Goal: Task Accomplishment & Management: Complete application form

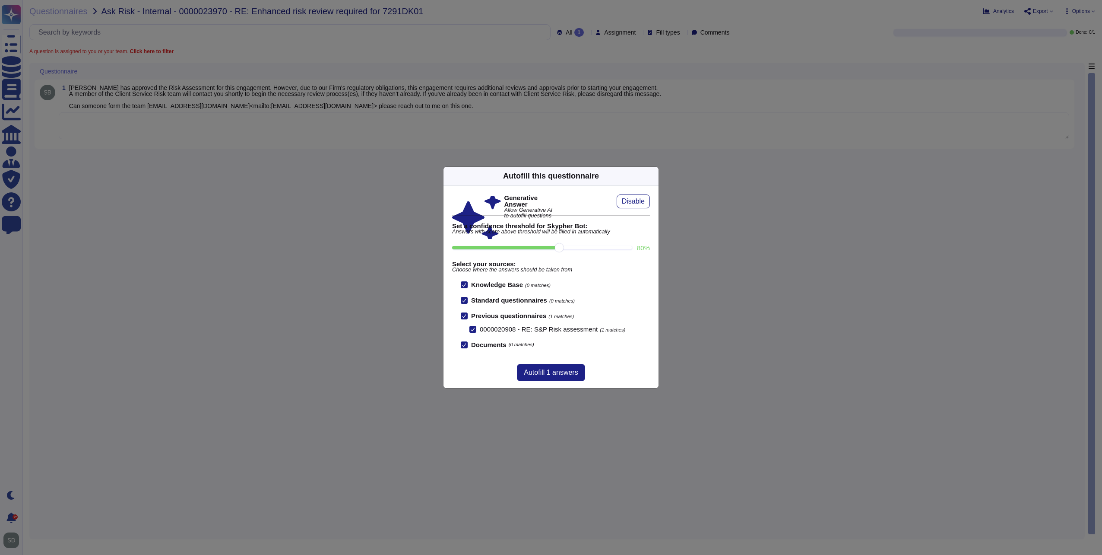
click at [654, 176] on icon at bounding box center [654, 176] width 0 height 0
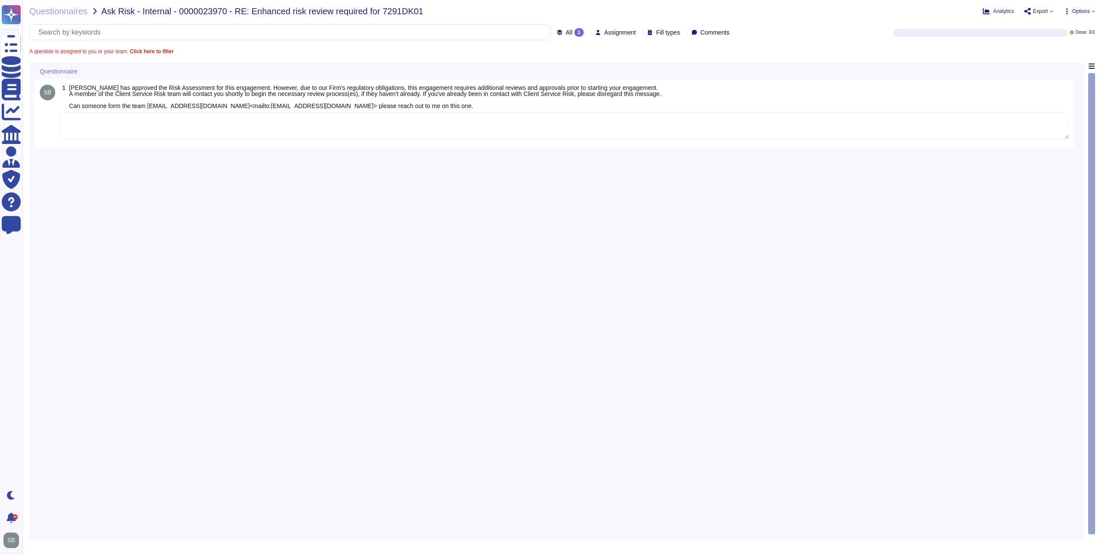
click at [657, 186] on div "1 [PERSON_NAME] has approved the Risk Assessment for this engagement. However, …" at bounding box center [557, 298] width 1045 height 471
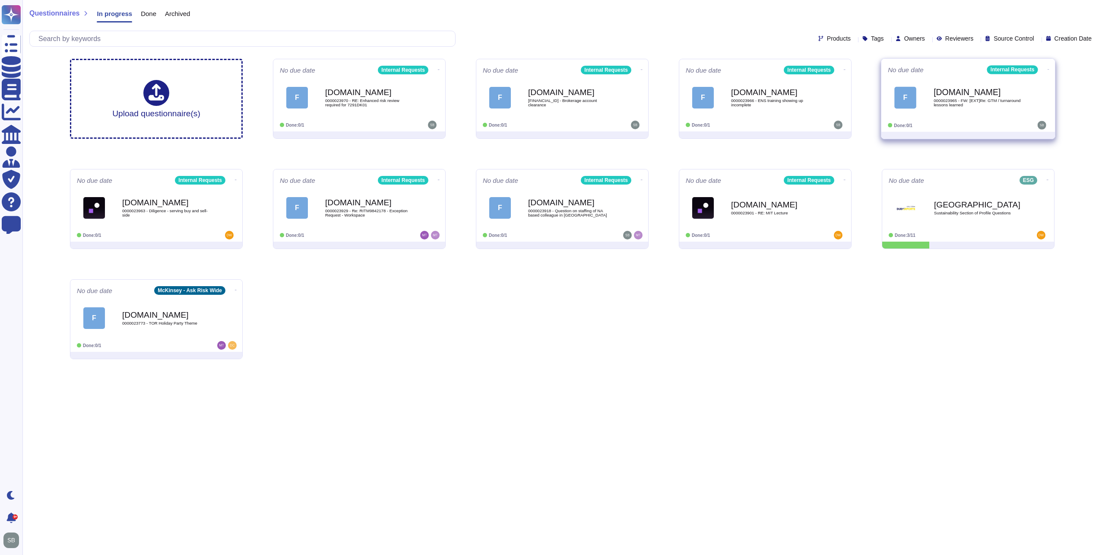
click at [1000, 114] on div "[DOMAIN_NAME] 0000023965 - FW: [EXT]Re: GTM / turnaround lessons learned" at bounding box center [977, 97] width 87 height 35
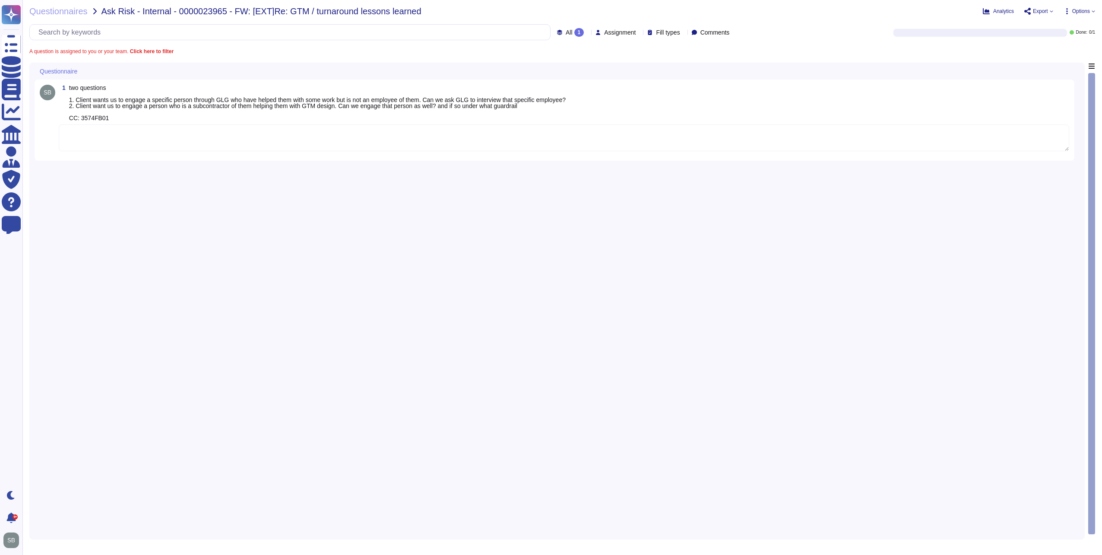
click at [675, 199] on div "1 two questions 1. Client wants us to engage a specific person through GLG who …" at bounding box center [557, 298] width 1045 height 471
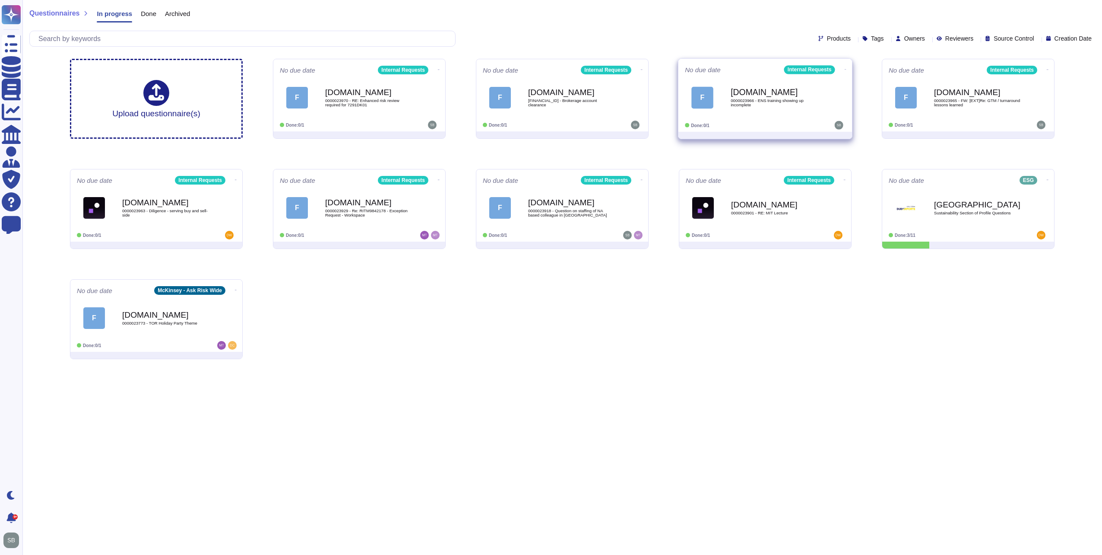
click at [802, 115] on div "F [DOMAIN_NAME] 0000023966 - ENS training showing up incomplete" at bounding box center [765, 98] width 161 height 44
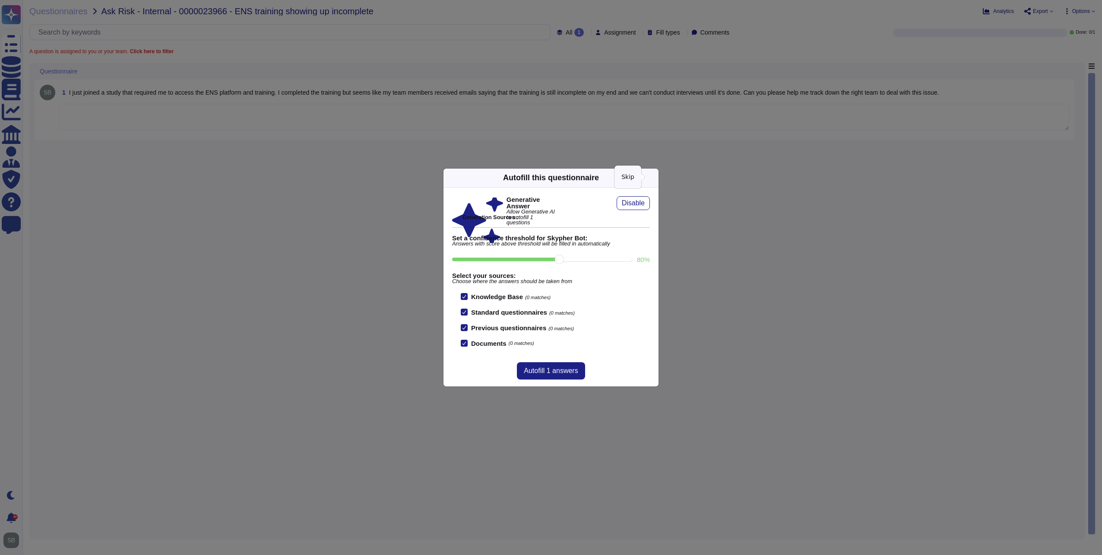
click at [654, 178] on icon at bounding box center [654, 178] width 0 height 0
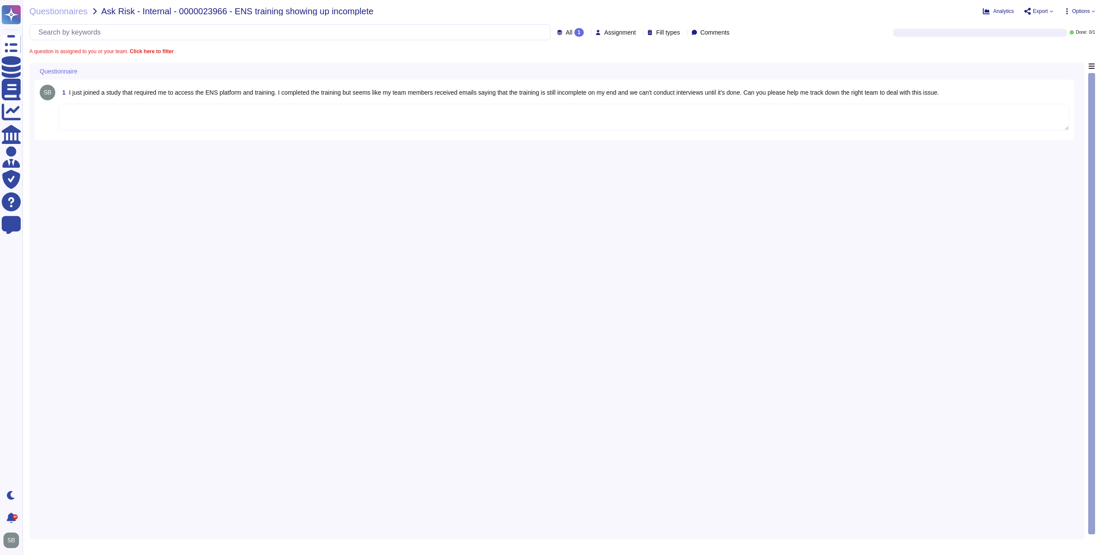
click at [581, 123] on textarea at bounding box center [564, 117] width 1011 height 27
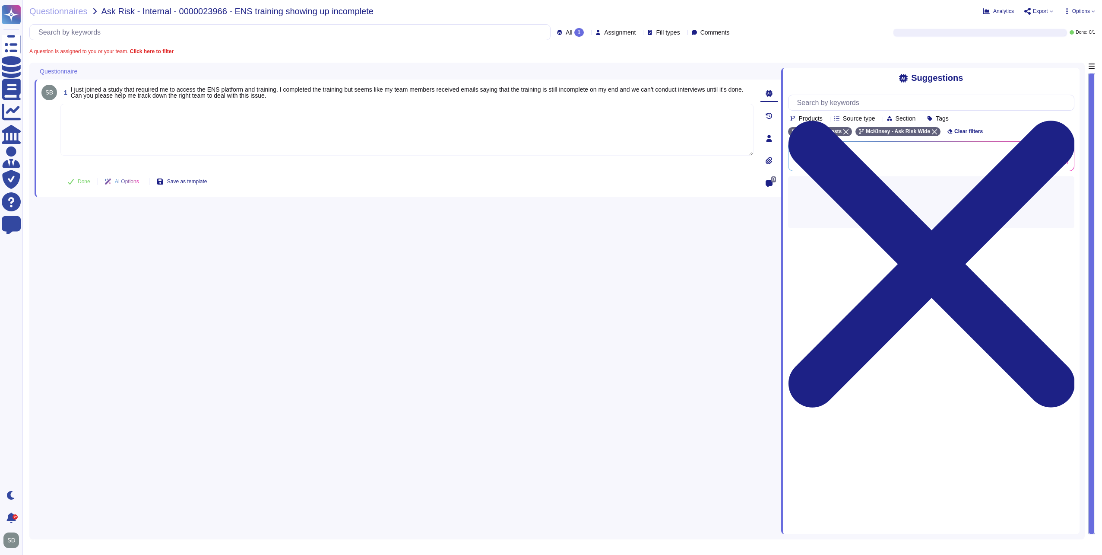
paste textarea "We are connecting you with @Risk Resources team to review the below matter and …"
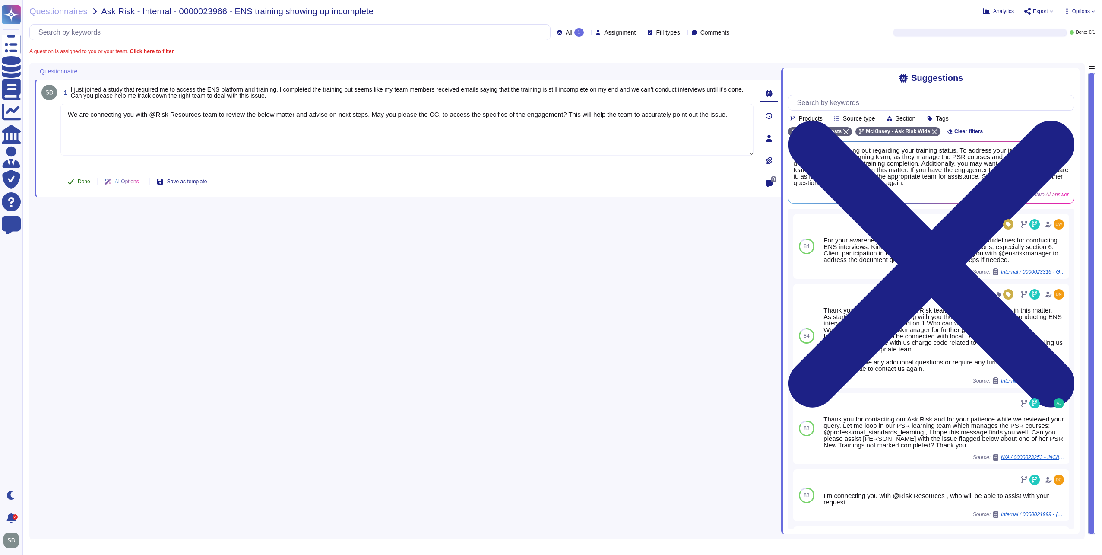
click at [82, 181] on span "Done" at bounding box center [84, 181] width 13 height 5
type textarea "We are connecting you with @Risk Resources team to review the below matter and …"
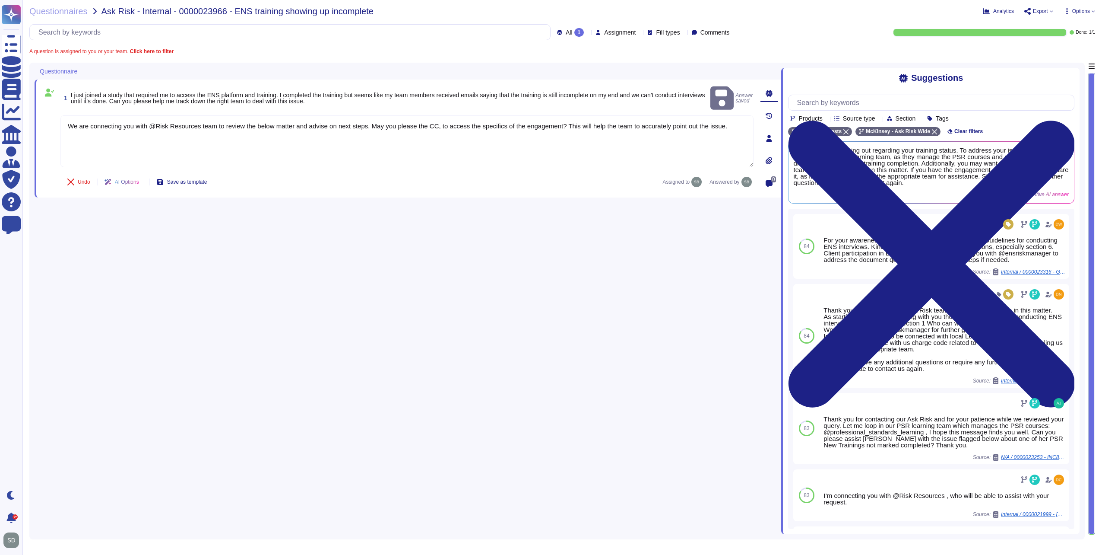
click at [357, 248] on div "1 I just joined a study that required me to access the ENS platform and trainin…" at bounding box center [408, 298] width 747 height 471
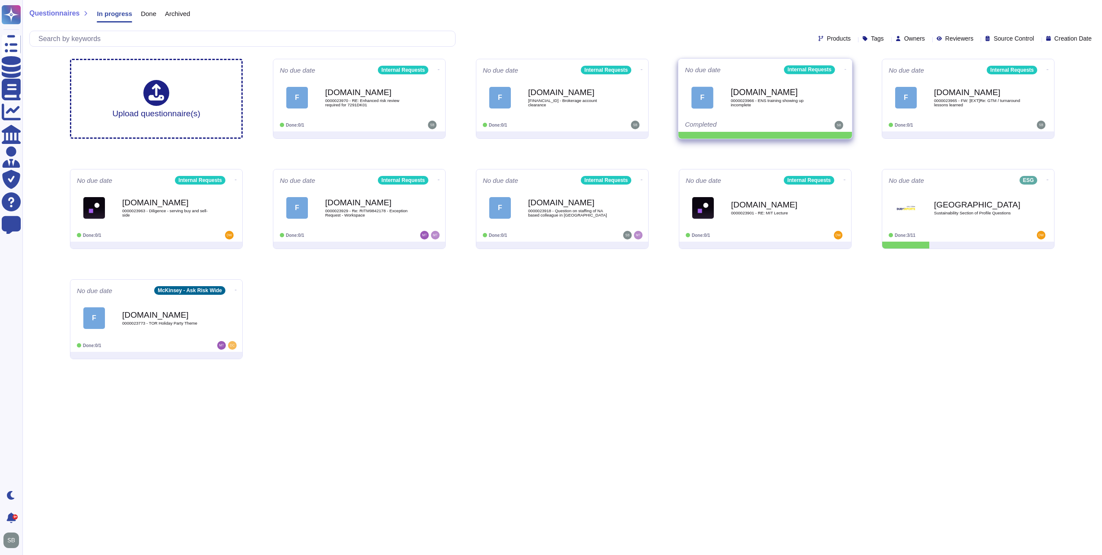
click at [845, 68] on icon at bounding box center [846, 69] width 2 height 2
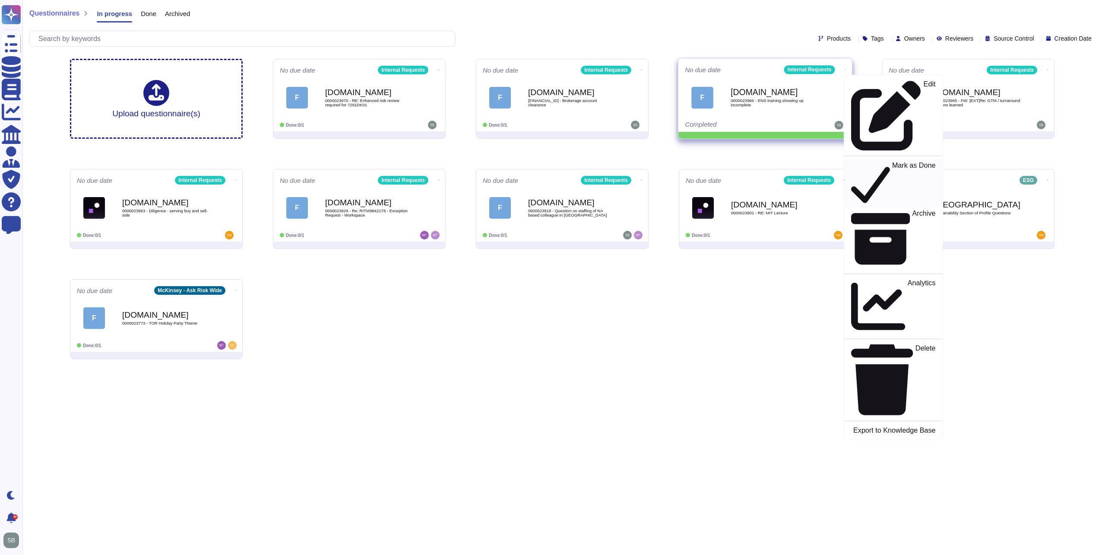
click at [892, 162] on p "Mark as Done" at bounding box center [914, 184] width 44 height 44
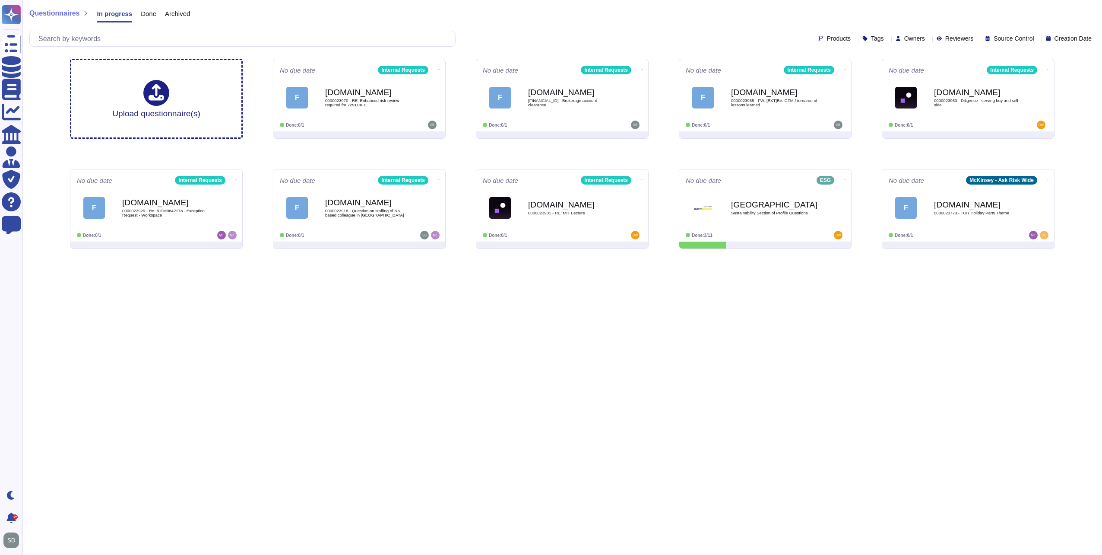
click at [740, 256] on html "Questionnaires Knowledge Base Documents Analytics CAIQ / SIG Admin Trust Center…" at bounding box center [551, 128] width 1102 height 256
